Goal: Find contact information: Find contact information

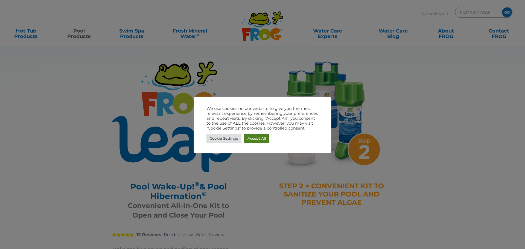
click at [256, 137] on link "Accept All" at bounding box center [256, 138] width 25 height 8
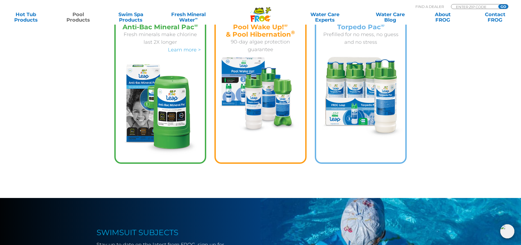
scroll to position [1175, 0]
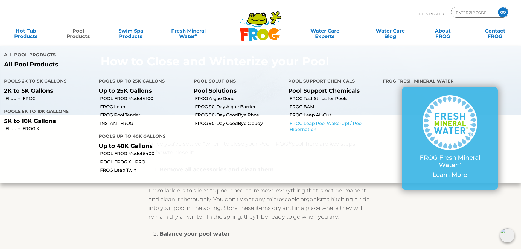
click at [302, 121] on link "FROG Leap Pool Wake-Up! / Pool Hibernation" at bounding box center [333, 127] width 89 height 12
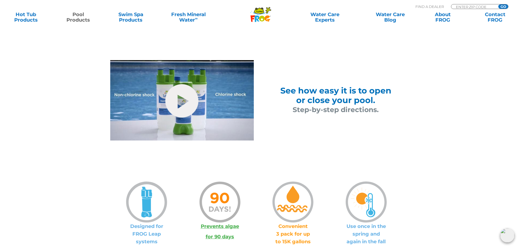
scroll to position [328, 0]
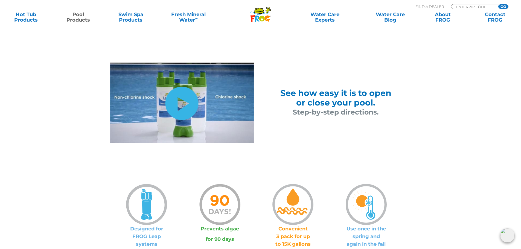
click at [172, 106] on link "hide-me" at bounding box center [181, 103] width 33 height 33
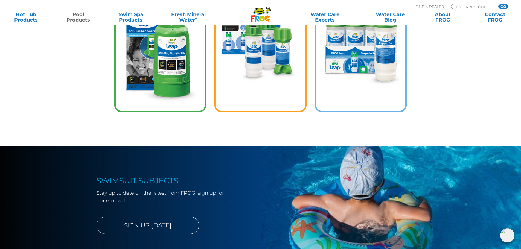
scroll to position [1203, 0]
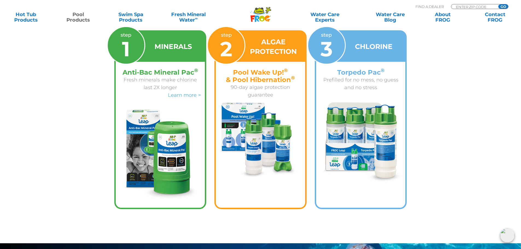
scroll to position [328, 0]
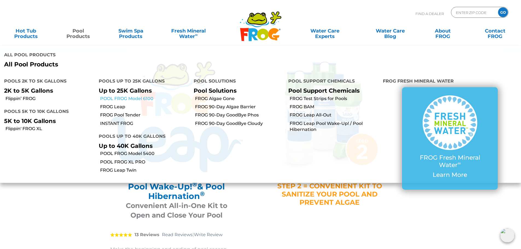
click at [137, 96] on link "POOL FROG Model 6100" at bounding box center [144, 99] width 89 height 6
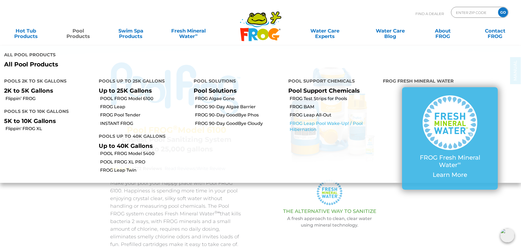
click at [301, 121] on link "FROG Leap Pool Wake-Up! / Pool Hibernation" at bounding box center [333, 127] width 89 height 12
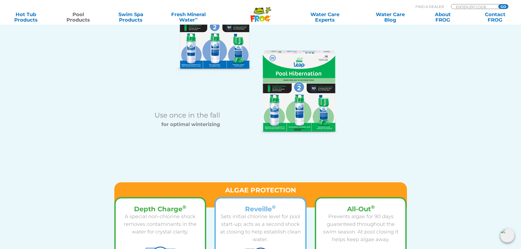
scroll to position [609, 0]
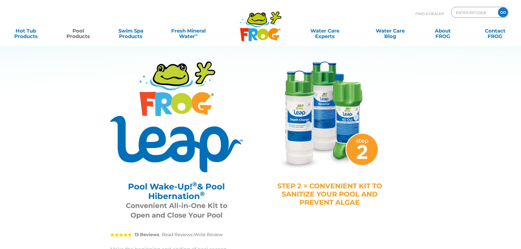
scroll to position [728, 0]
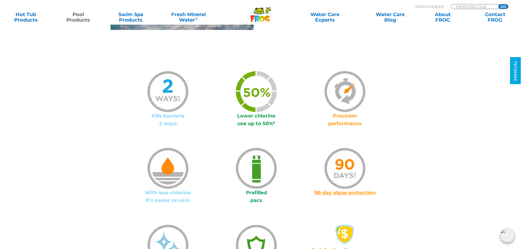
scroll to position [301, 0]
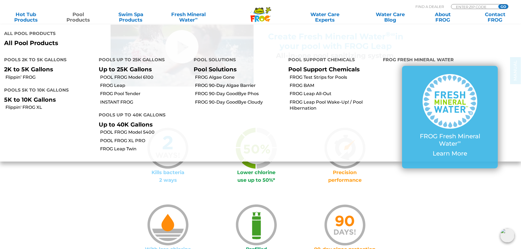
click at [78, 19] on link "Pool Products" at bounding box center [78, 17] width 41 height 11
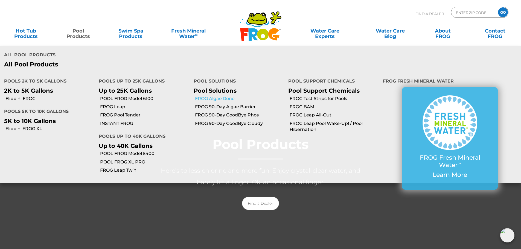
click at [220, 96] on link "FROG Algae Gone" at bounding box center [239, 99] width 89 height 6
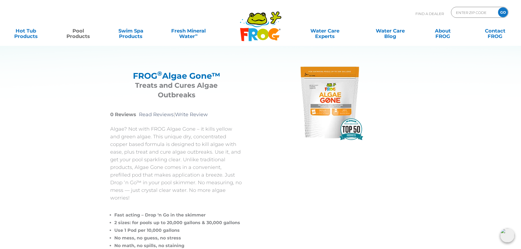
scroll to position [137, 0]
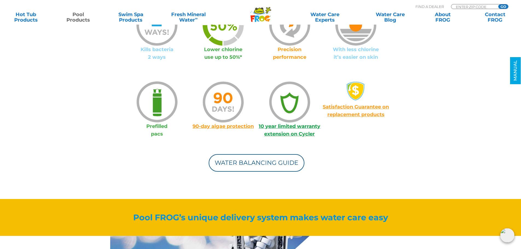
scroll to position [383, 0]
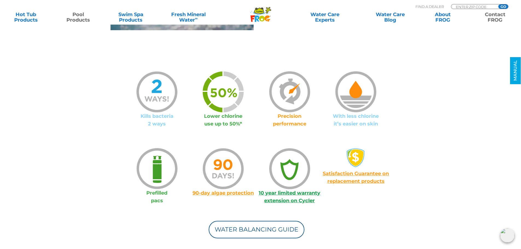
click at [499, 15] on link "Contact FROG" at bounding box center [495, 17] width 41 height 11
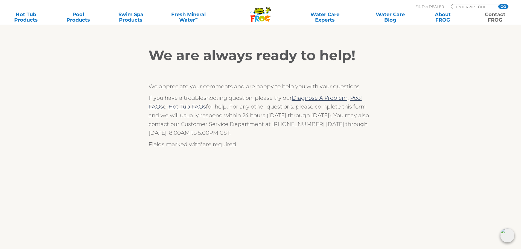
scroll to position [34, 0]
